Goal: Transaction & Acquisition: Purchase product/service

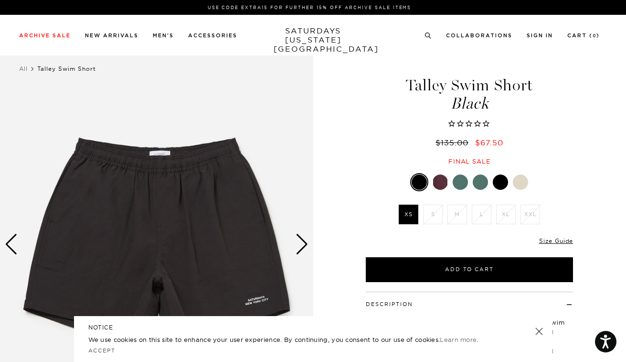
click at [425, 36] on div "Archive Sale Men's Tees Shirts Shorts Swim Knitwear Pants Sweats" at bounding box center [309, 35] width 581 height 9
click at [427, 37] on icon at bounding box center [428, 35] width 7 height 6
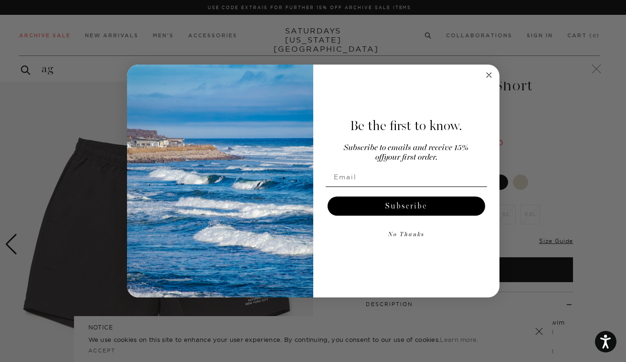
click at [482, 75] on div "Be the first to know. Subscribe to emails and receive 15% off your first order.…" at bounding box center [401, 181] width 177 height 214
click at [486, 75] on circle "Close dialog" at bounding box center [488, 74] width 11 height 11
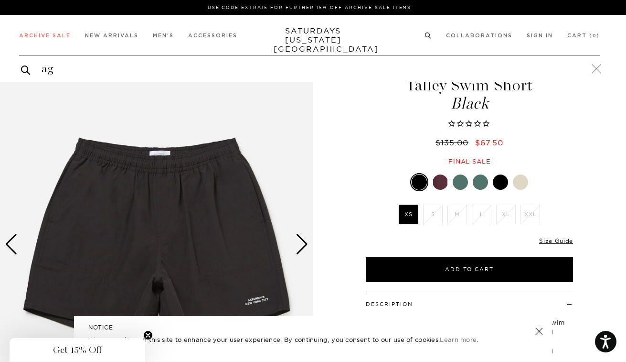
click at [92, 52] on div "Archive Sale Men's Tees Shirts Shorts Swim Knitwear Pants Sweats Women's" at bounding box center [313, 35] width 626 height 41
click at [80, 71] on input "ag" at bounding box center [309, 68] width 581 height 15
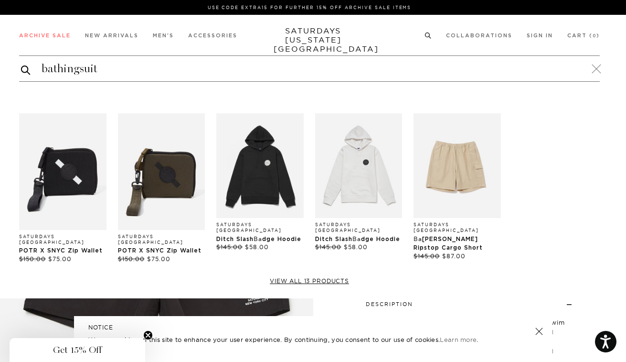
click at [26, 69] on button "submit" at bounding box center [26, 69] width 10 height 11
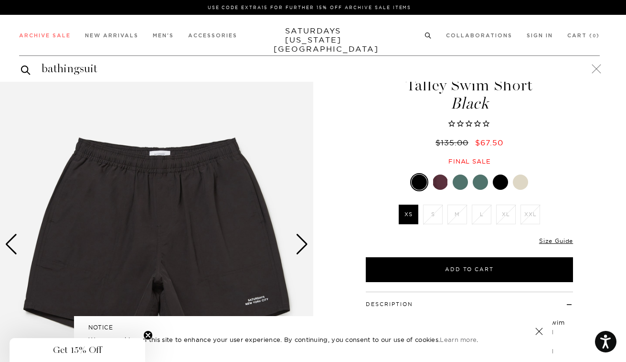
click at [340, 226] on div "1 / 3 5 / -2" at bounding box center [313, 248] width 626 height 401
click at [138, 78] on div "bathingsuit" at bounding box center [309, 68] width 581 height 26
click at [139, 71] on input "bathingsuit" at bounding box center [309, 68] width 581 height 15
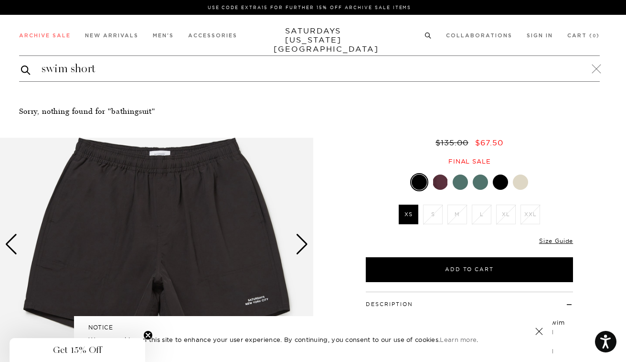
type input "swim short"
click at [26, 69] on button "submit" at bounding box center [26, 69] width 10 height 11
